Goal: Communication & Community: Answer question/provide support

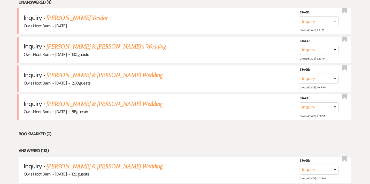
scroll to position [223, 0]
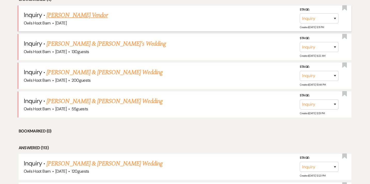
click at [83, 17] on link "[PERSON_NAME] Vendor" at bounding box center [77, 15] width 61 height 9
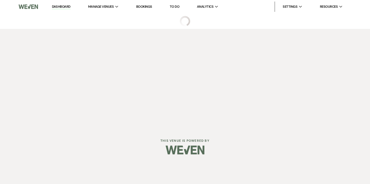
select select "5"
select select "13"
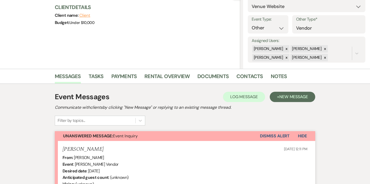
scroll to position [62, 0]
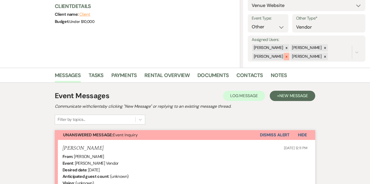
click at [285, 57] on icon at bounding box center [287, 57] width 4 height 4
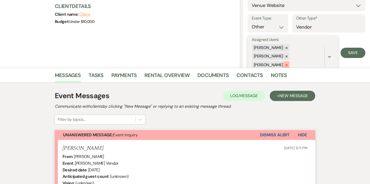
click at [285, 64] on icon at bounding box center [287, 66] width 4 height 4
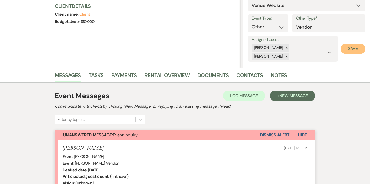
click at [355, 51] on button "Save" at bounding box center [353, 49] width 25 height 10
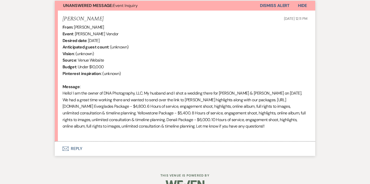
scroll to position [190, 0]
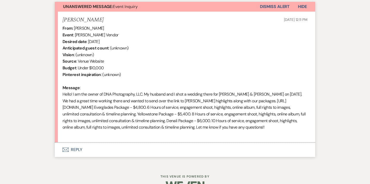
click at [75, 149] on button "Envelope Reply" at bounding box center [185, 150] width 260 height 14
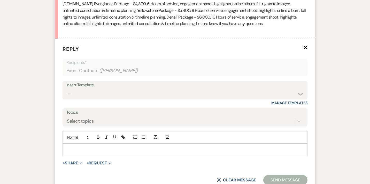
scroll to position [295, 0]
click at [88, 153] on div at bounding box center [185, 150] width 244 height 12
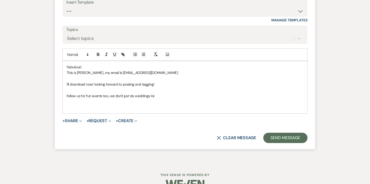
scroll to position [378, 0]
click at [290, 137] on button "Send Message" at bounding box center [285, 138] width 44 height 10
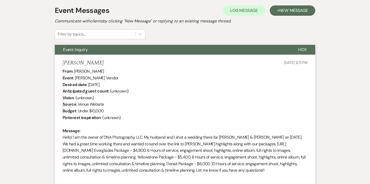
scroll to position [0, 0]
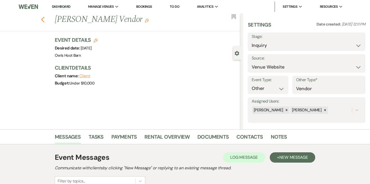
click at [42, 20] on use "button" at bounding box center [42, 20] width 3 height 6
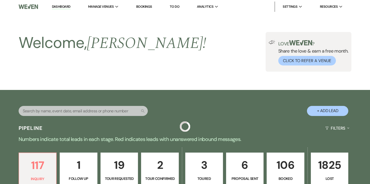
scroll to position [223, 0]
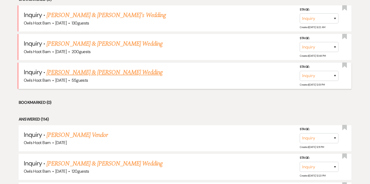
click at [123, 73] on link "[PERSON_NAME] & [PERSON_NAME] Wedding" at bounding box center [105, 72] width 116 height 9
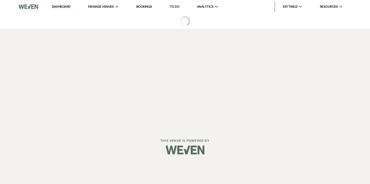
select select "5"
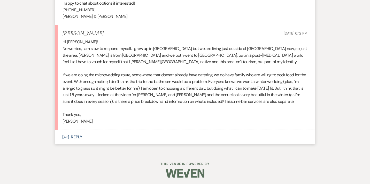
scroll to position [433, 0]
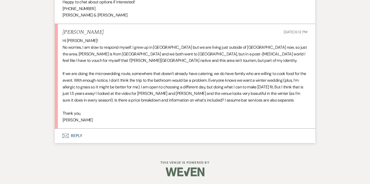
click at [77, 136] on button "Envelope Reply" at bounding box center [185, 136] width 260 height 14
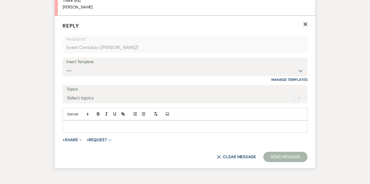
scroll to position [546, 0]
click at [77, 126] on p at bounding box center [185, 127] width 237 height 6
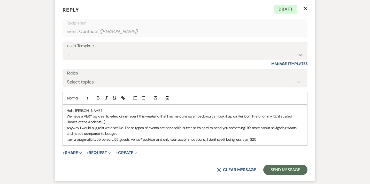
scroll to position [562, 0]
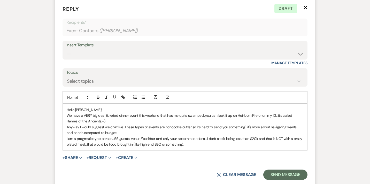
click at [204, 140] on p "I am a pragmatic type person...55 guests, venue/food/bar and only your accommod…" at bounding box center [185, 142] width 237 height 12
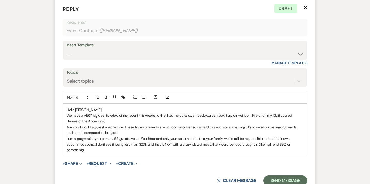
click at [89, 152] on p "I am a pragmatic type person...55 guests, venue/food/bar and only your accommod…" at bounding box center [185, 144] width 237 height 17
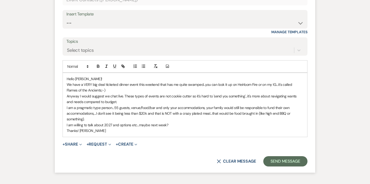
scroll to position [595, 0]
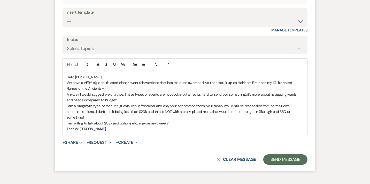
click at [169, 123] on p "I am willing to talk about 2027 and options etc...maybe next week?" at bounding box center [185, 124] width 237 height 6
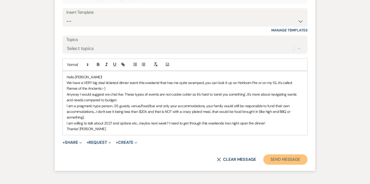
click at [280, 161] on button "Send Message" at bounding box center [285, 160] width 44 height 10
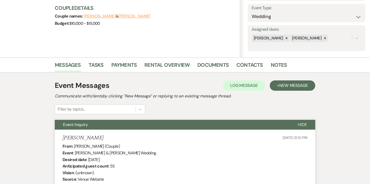
scroll to position [0, 0]
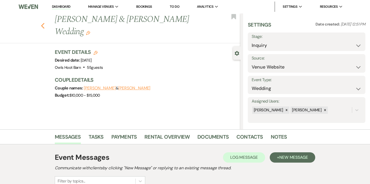
click at [43, 23] on icon "Previous" at bounding box center [43, 26] width 4 height 6
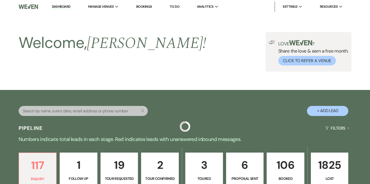
scroll to position [223, 0]
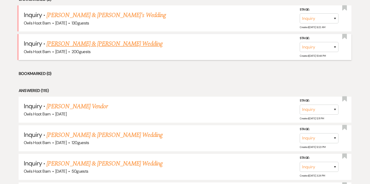
click at [75, 45] on link "[PERSON_NAME] & [PERSON_NAME] Wedding" at bounding box center [105, 43] width 116 height 9
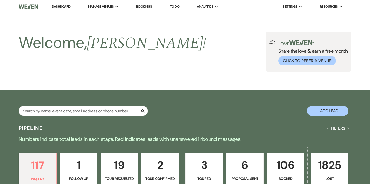
select select "5"
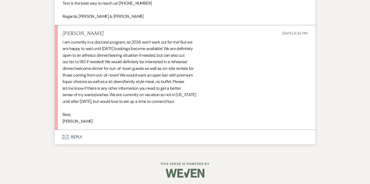
scroll to position [578, 0]
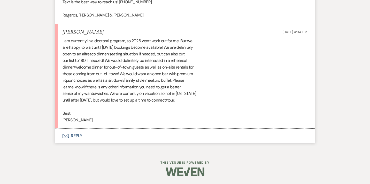
click at [77, 143] on button "Envelope Reply" at bounding box center [185, 136] width 260 height 14
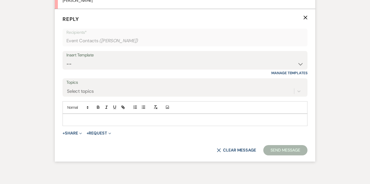
scroll to position [698, 0]
click at [66, 59] on select "-- Weven Planning Portal Introduction (Booked Events) [MEDICAL_DATA] OHB Bullet…" at bounding box center [184, 64] width 237 height 10
select select "6067"
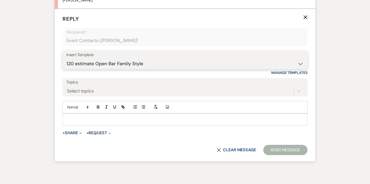
click option "120 estimate Open Bar Family Style" at bounding box center [0, 0] width 0 height 0
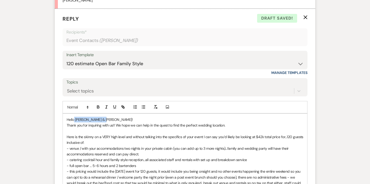
drag, startPoint x: 104, startPoint y: 125, endPoint x: 75, endPoint y: 127, distance: 29.0
click at [75, 123] on p "Hello [PERSON_NAME] & [PERSON_NAME]!" at bounding box center [185, 120] width 237 height 6
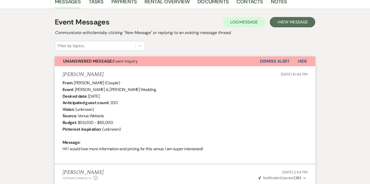
scroll to position [0, 0]
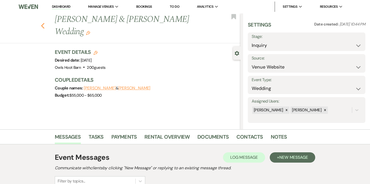
click at [44, 23] on icon "Previous" at bounding box center [43, 26] width 4 height 6
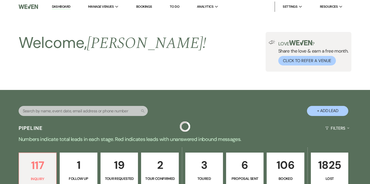
scroll to position [223, 0]
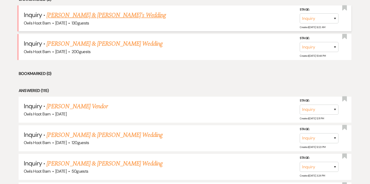
click at [60, 16] on link "[PERSON_NAME] & [PERSON_NAME]'s Wedding" at bounding box center [106, 15] width 119 height 9
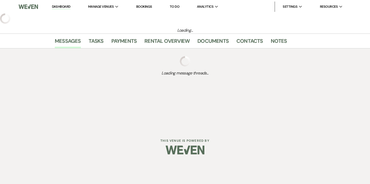
select select "5"
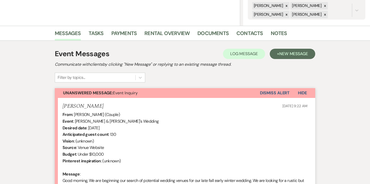
scroll to position [104, 0]
click at [244, 36] on link "Contacts" at bounding box center [249, 34] width 27 height 11
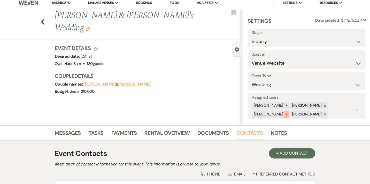
click at [284, 117] on div at bounding box center [287, 114] width 6 height 7
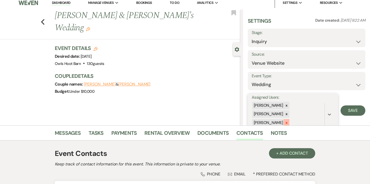
click at [284, 119] on div at bounding box center [287, 122] width 6 height 7
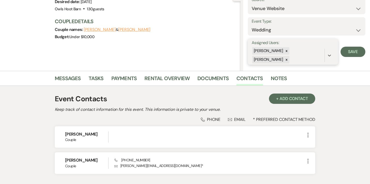
scroll to position [94, 0]
